Goal: Transaction & Acquisition: Download file/media

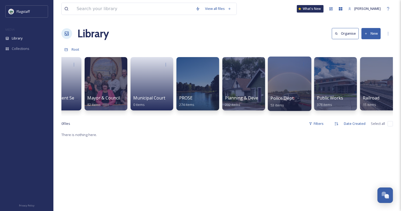
scroll to position [0, 435]
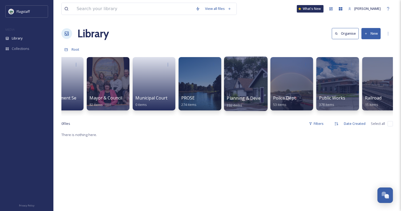
click at [245, 82] on div at bounding box center [246, 84] width 44 height 54
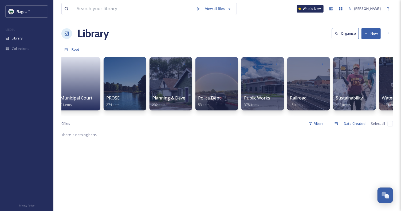
scroll to position [0, 540]
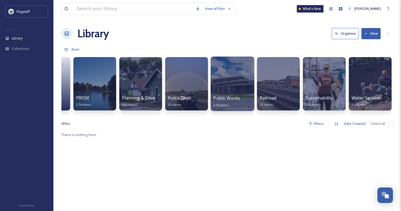
click at [241, 104] on div "Public Works 378 items" at bounding box center [233, 101] width 38 height 13
click at [233, 91] on div at bounding box center [233, 84] width 44 height 54
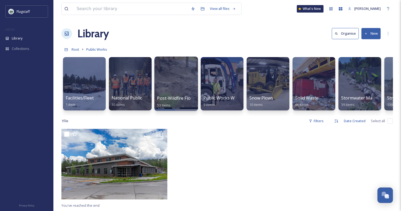
click at [173, 88] on div at bounding box center [176, 84] width 44 height 54
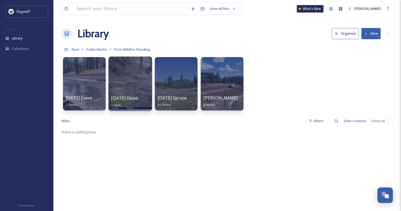
click at [133, 83] on div at bounding box center [130, 84] width 44 height 54
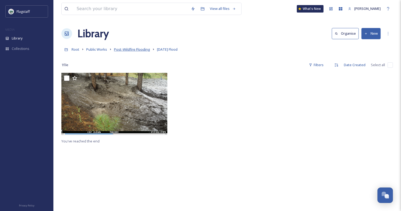
click at [121, 51] on span "Post-Wildfire Flooding" at bounding box center [132, 49] width 36 height 5
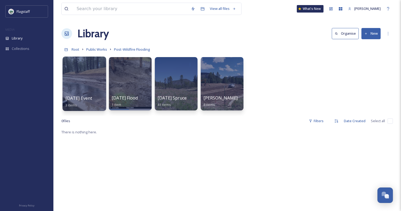
click at [87, 100] on span "[DATE] Event" at bounding box center [78, 98] width 27 height 6
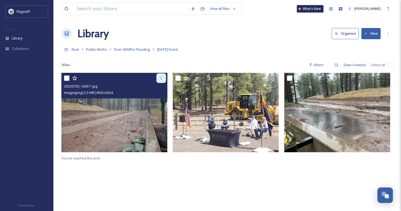
click at [160, 78] on icon at bounding box center [161, 78] width 4 height 4
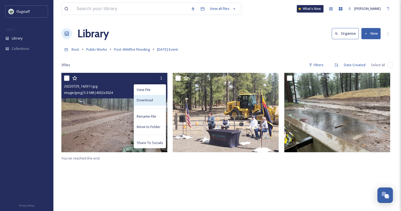
click at [154, 97] on div "Download" at bounding box center [150, 100] width 32 height 10
click at [154, 97] on div "View File Download Rename File Move to Folder Share To Socials 20220729_142611.…" at bounding box center [114, 86] width 106 height 26
